Goal: Navigation & Orientation: Find specific page/section

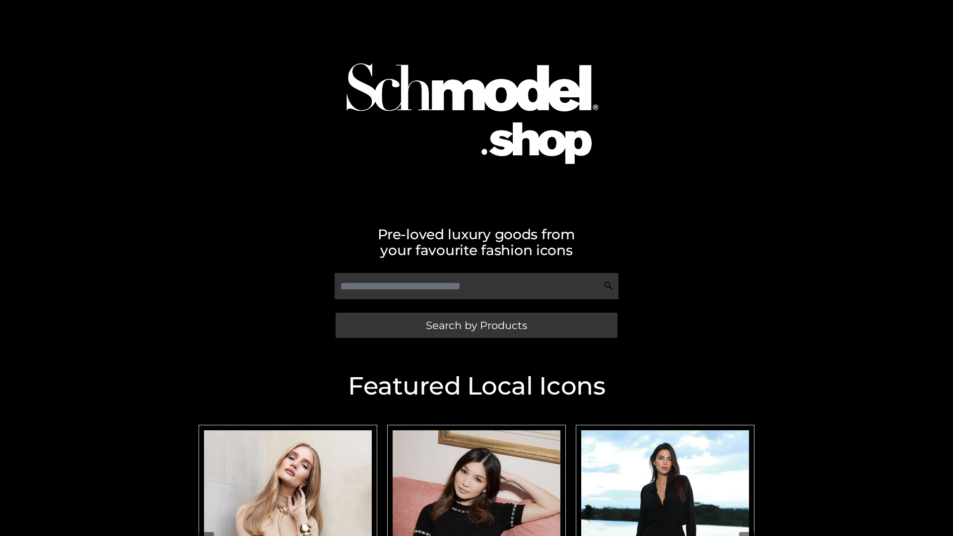
click at [476, 325] on span "Search by Products" at bounding box center [476, 325] width 101 height 10
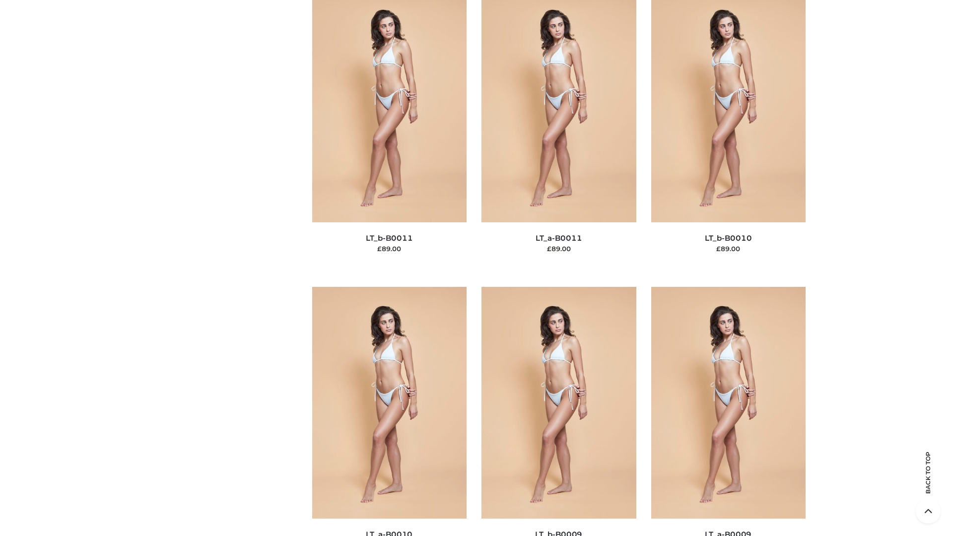
scroll to position [4455, 0]
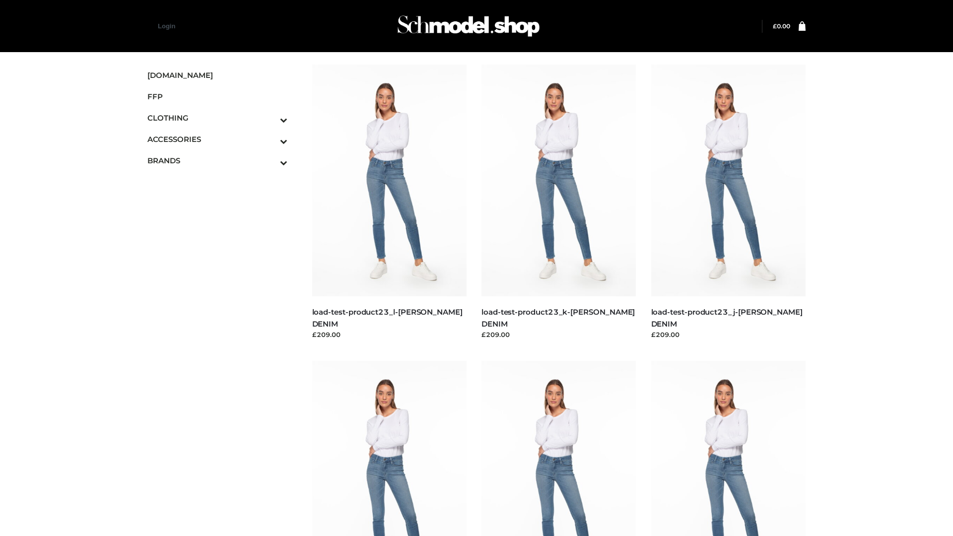
scroll to position [870, 0]
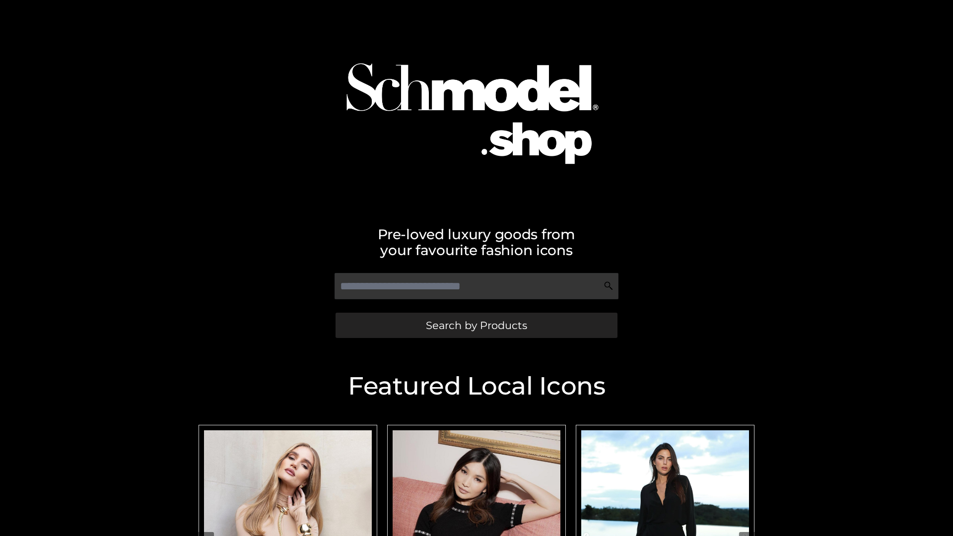
click at [476, 325] on span "Search by Products" at bounding box center [476, 325] width 101 height 10
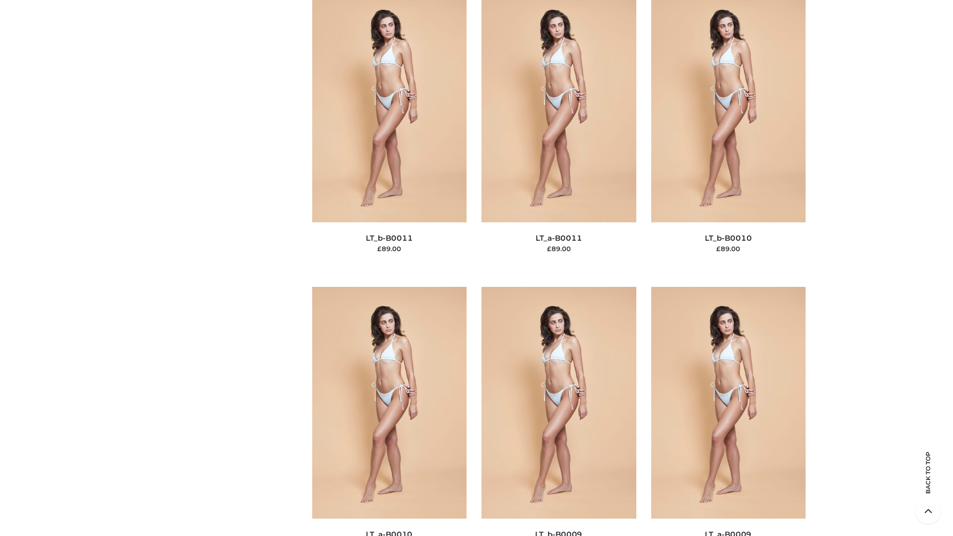
scroll to position [4455, 0]
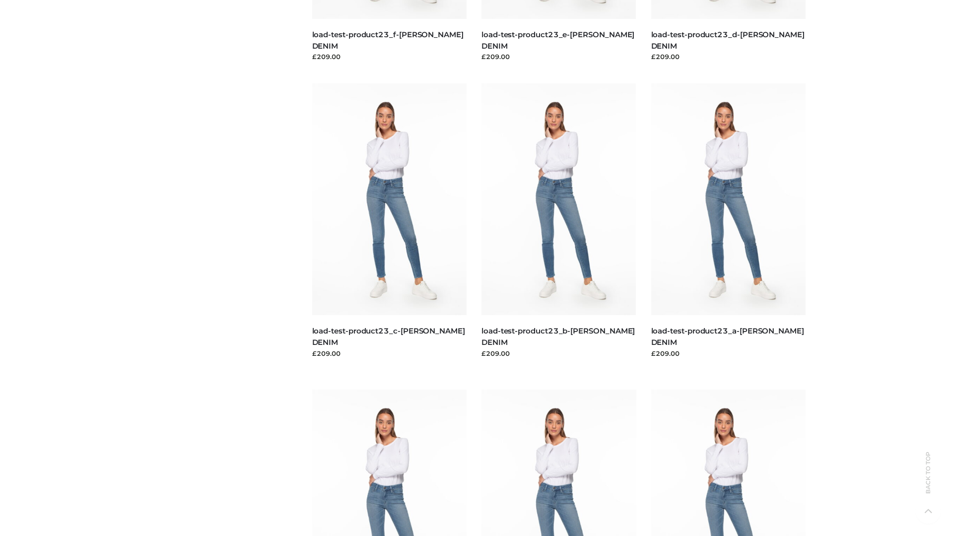
scroll to position [870, 0]
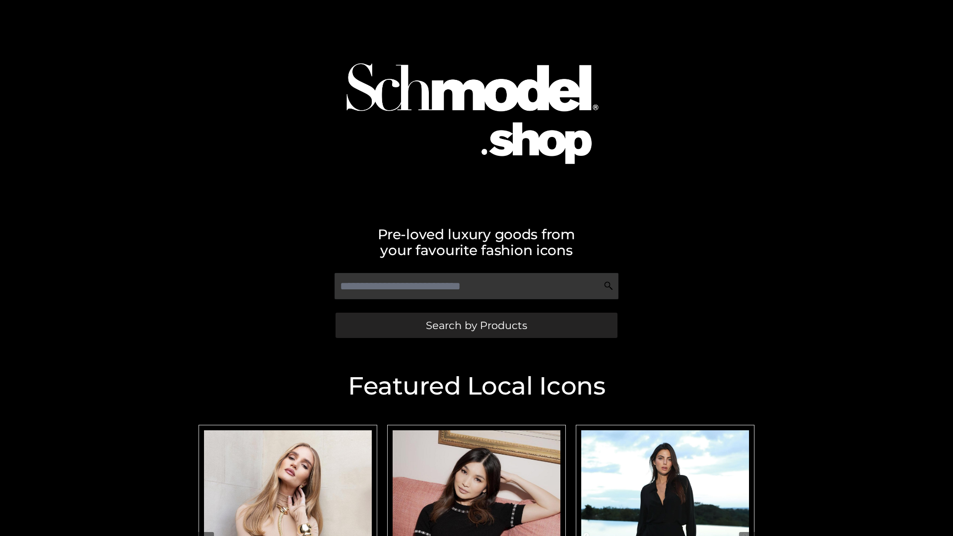
click at [476, 325] on span "Search by Products" at bounding box center [476, 325] width 101 height 10
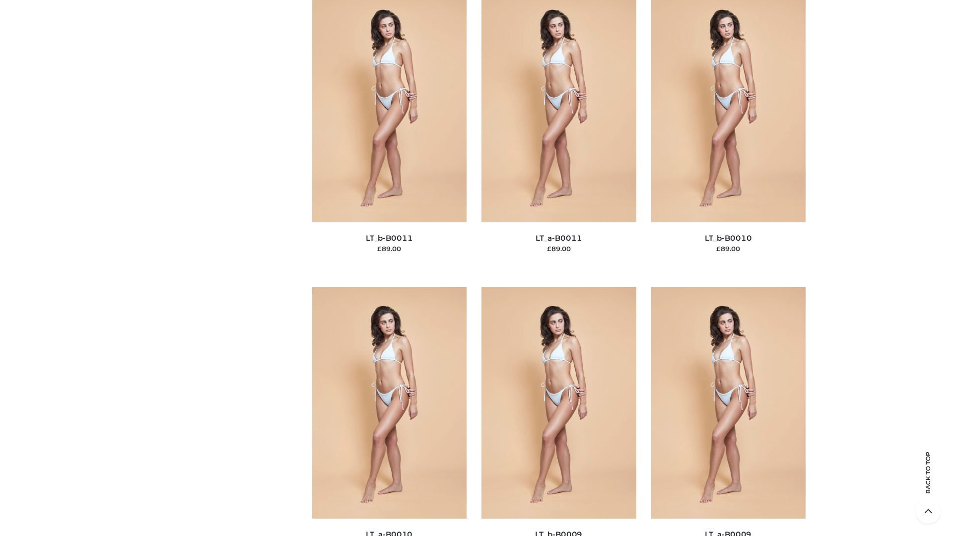
scroll to position [4455, 0]
